Goal: Transaction & Acquisition: Purchase product/service

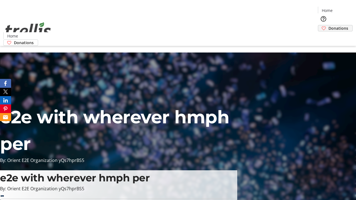
click at [328, 25] on span "Donations" at bounding box center [338, 28] width 20 height 6
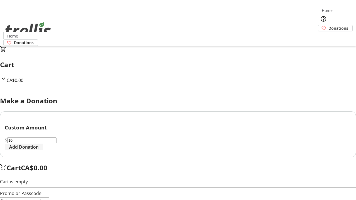
click at [39, 150] on span "Add Donation" at bounding box center [23, 147] width 29 height 7
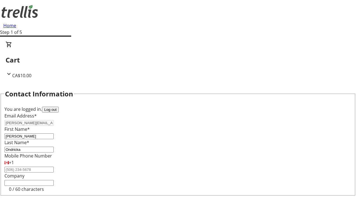
select select "CA"
type input "[STREET_ADDRESS][PERSON_NAME]"
type input "Kelowna"
select select "BC"
type input "Kelowna"
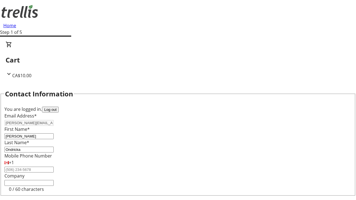
type input "V1Y 0C2"
